Goal: Information Seeking & Learning: Check status

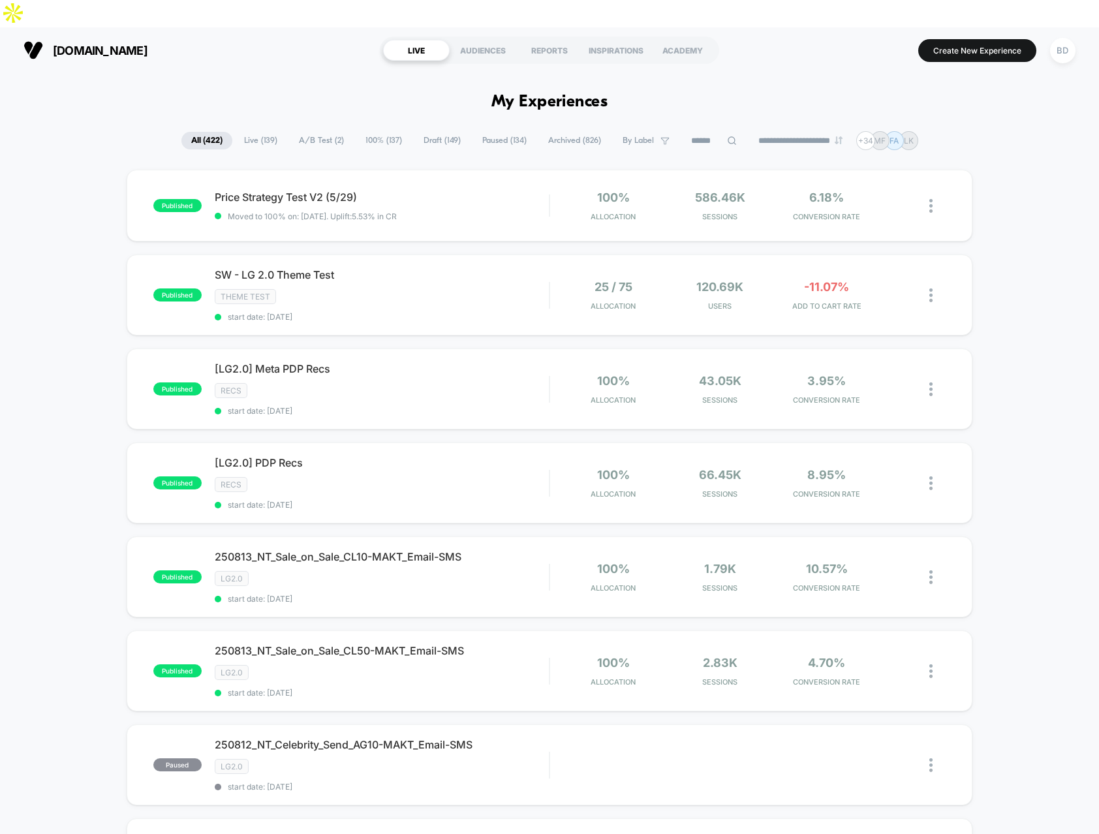
click at [317, 132] on span "A/B Test ( 2 )" at bounding box center [321, 141] width 65 height 18
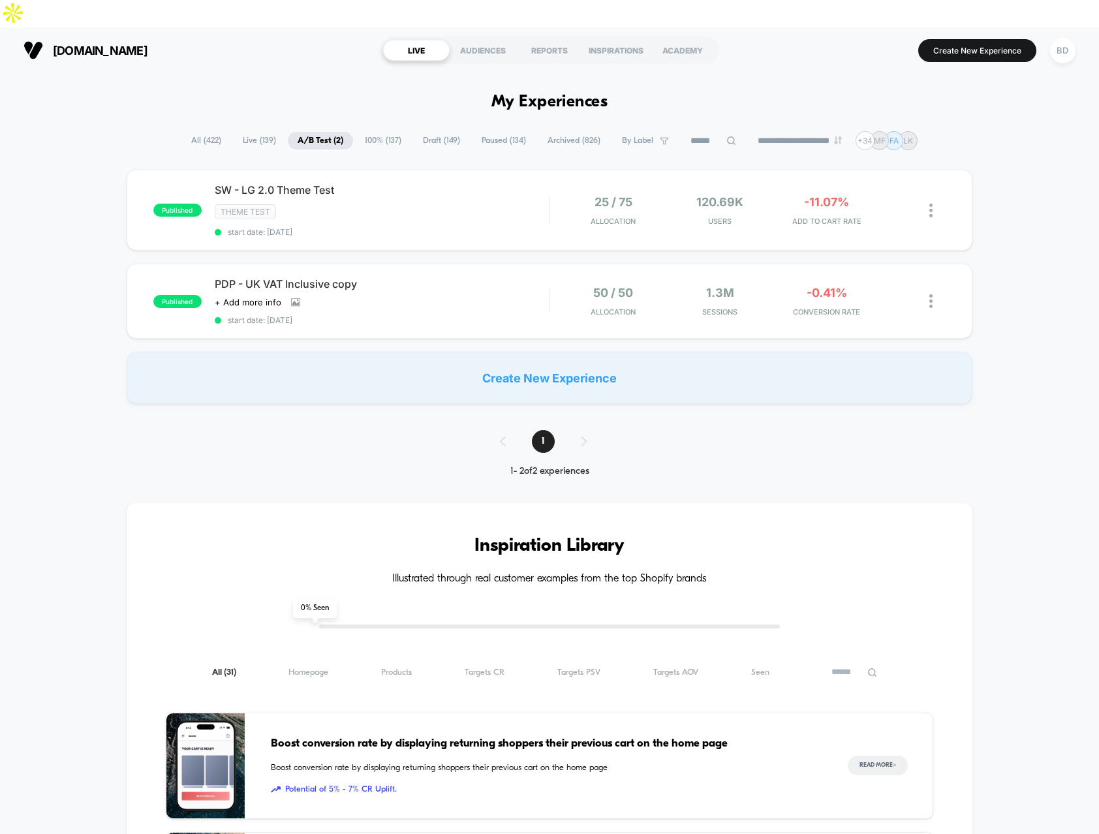
click at [42, 217] on div "published SW - LG 2.0 Theme Test Theme Test start date: [DATE] 25 / 75 Allocati…" at bounding box center [549, 287] width 1099 height 234
click at [253, 132] on span "Live ( 139 )" at bounding box center [259, 141] width 53 height 18
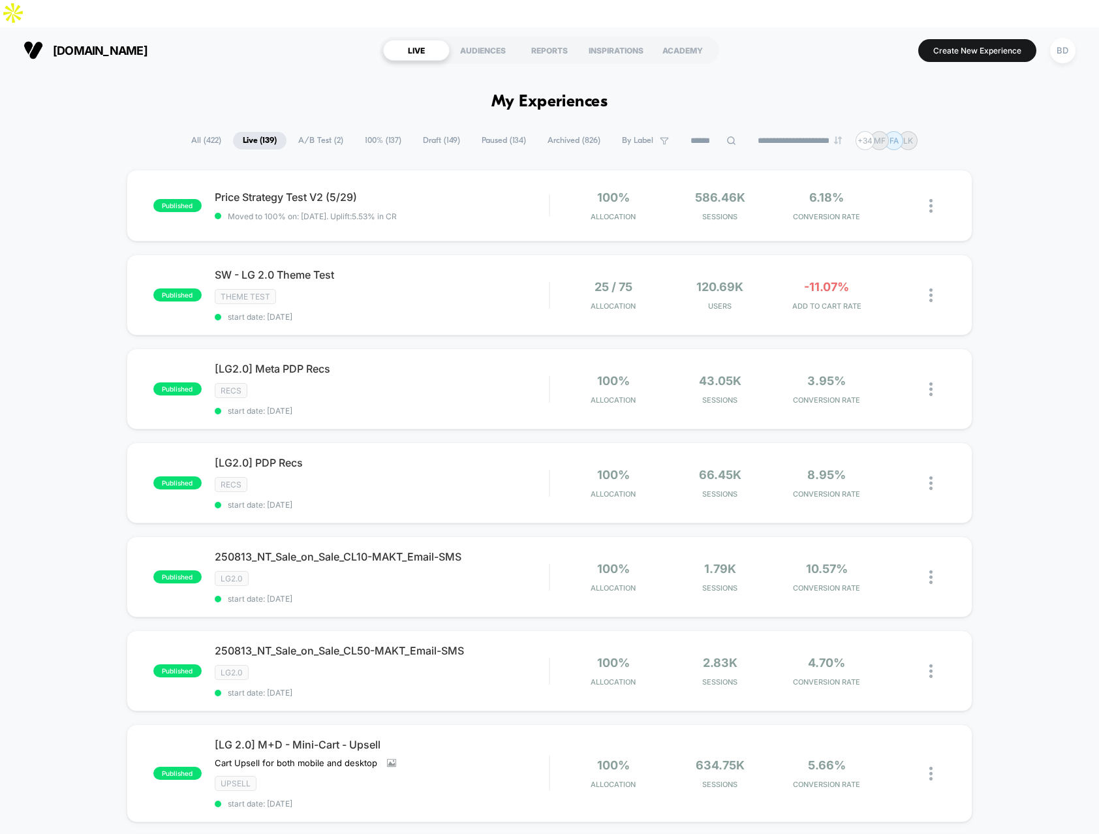
click at [315, 132] on span "A/B Test ( 2 )" at bounding box center [320, 141] width 65 height 18
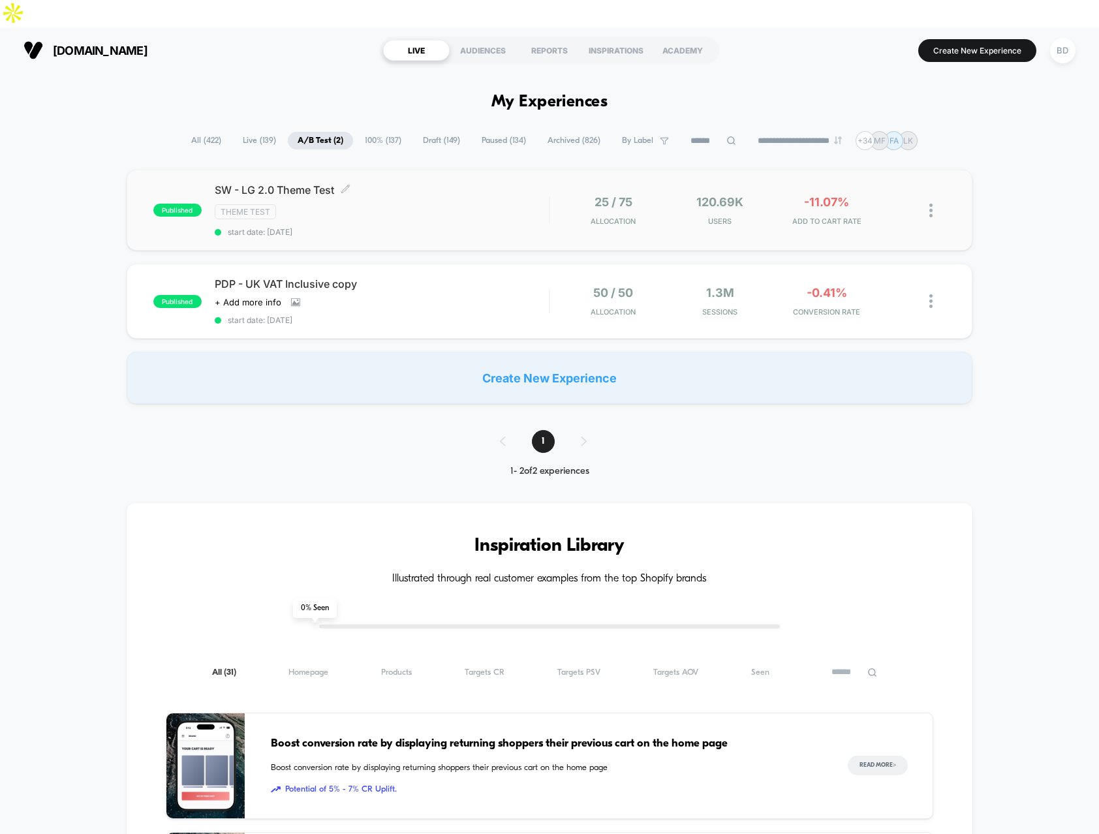
click at [307, 183] on span "SW - LG 2.0 Theme Test Click to edit experience details" at bounding box center [382, 189] width 335 height 13
